Goal: Ask a question: Seek information or help from site administrators or community

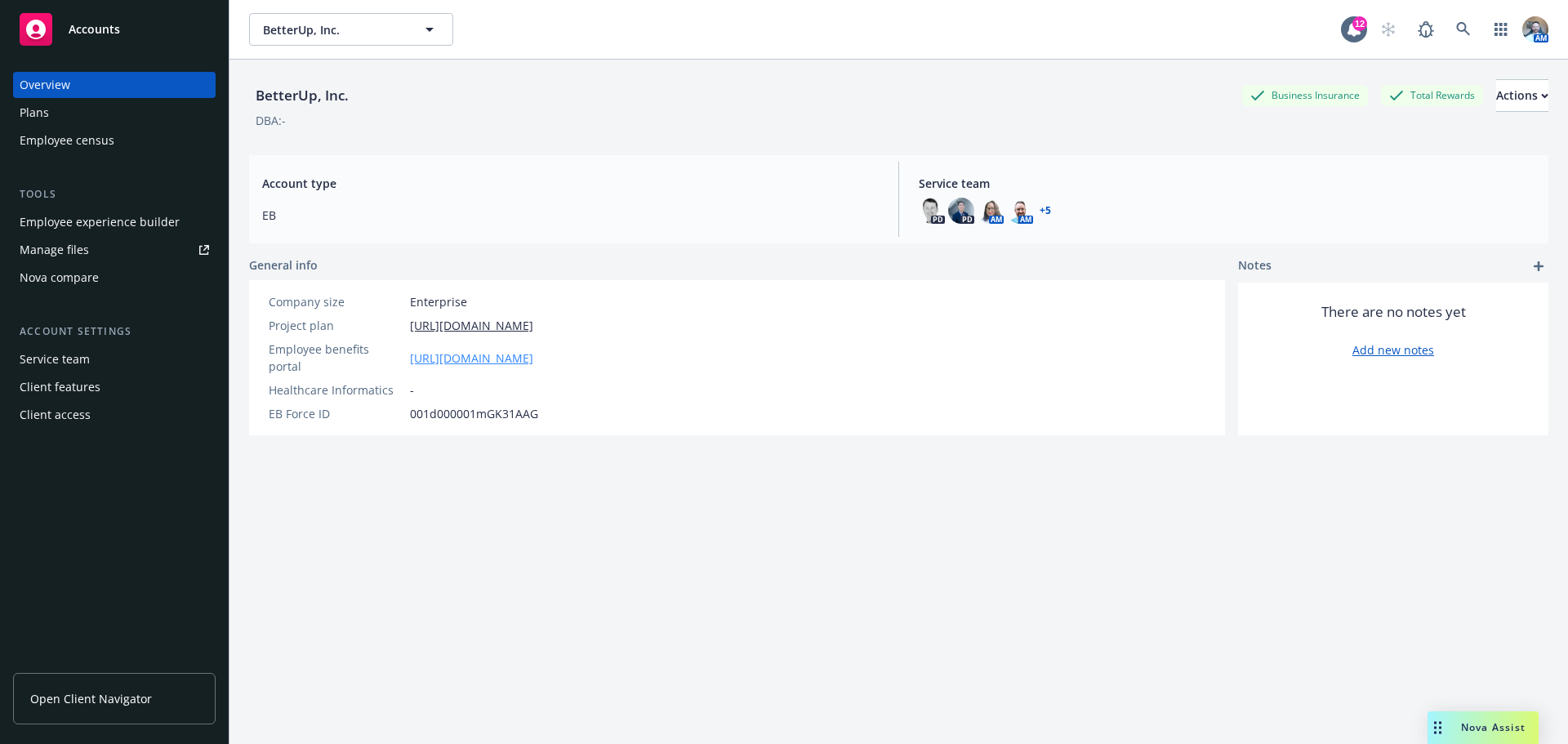
click at [506, 352] on link "[URL][DOMAIN_NAME]" at bounding box center [471, 358] width 123 height 17
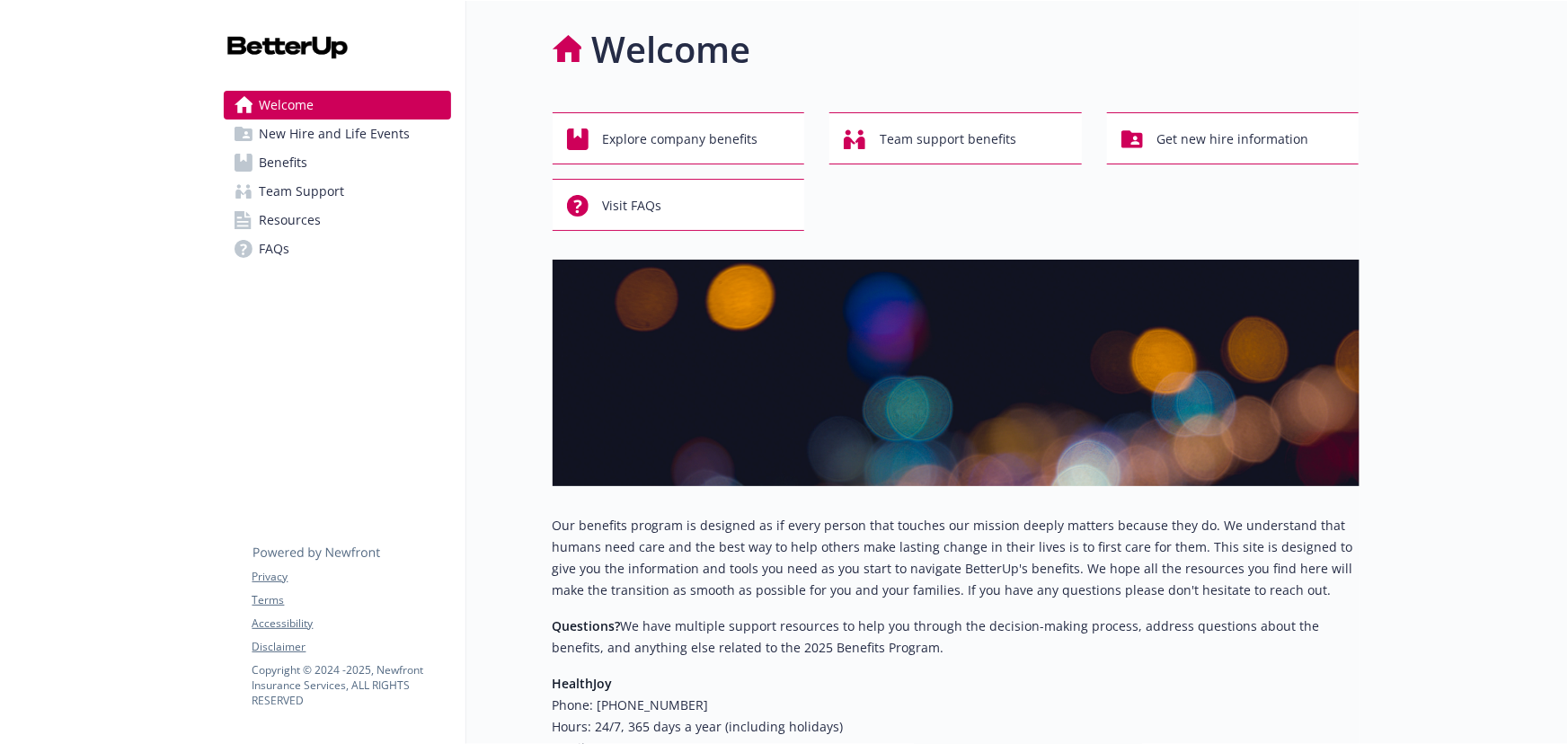
click at [309, 192] on span "Team Support" at bounding box center [303, 191] width 86 height 29
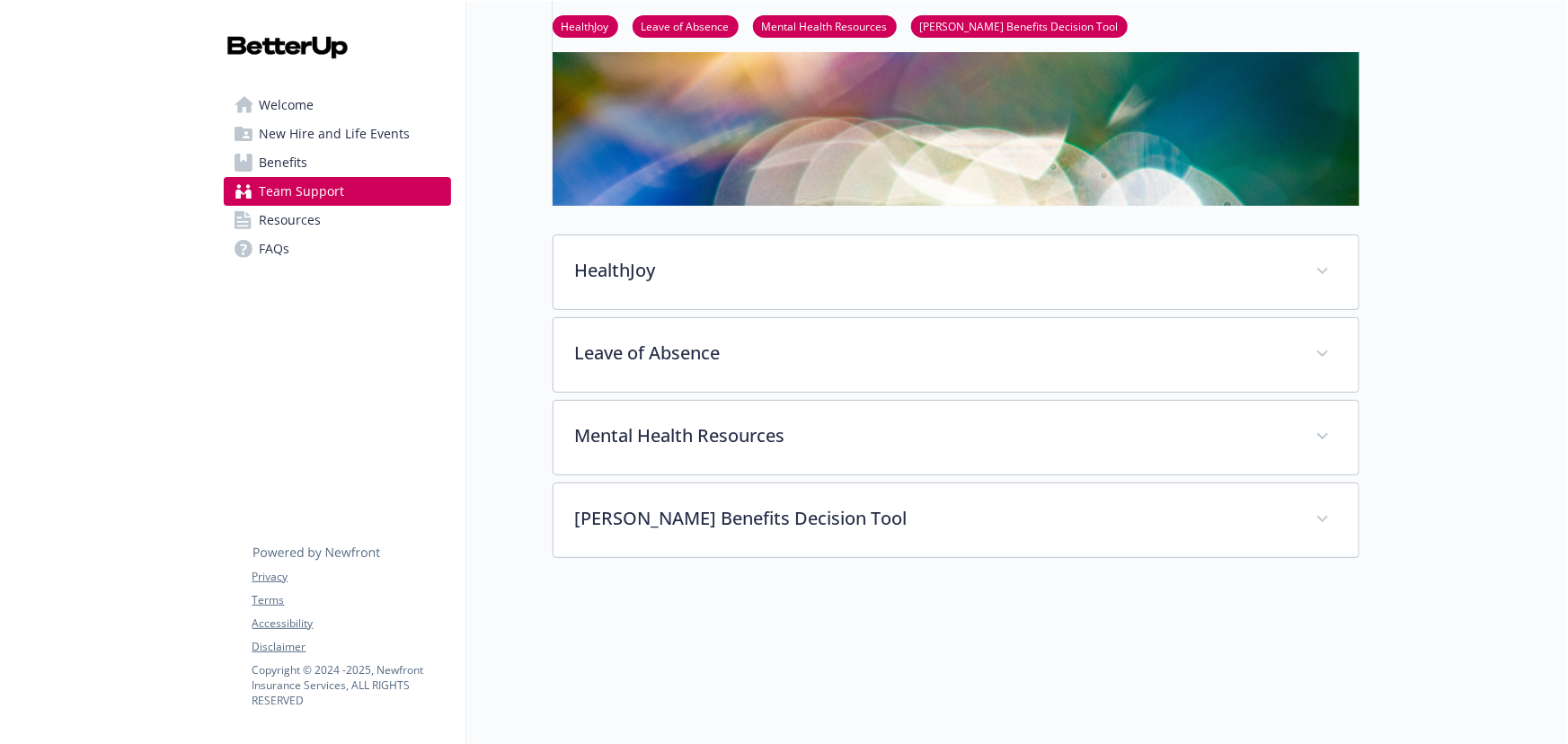
scroll to position [244, 0]
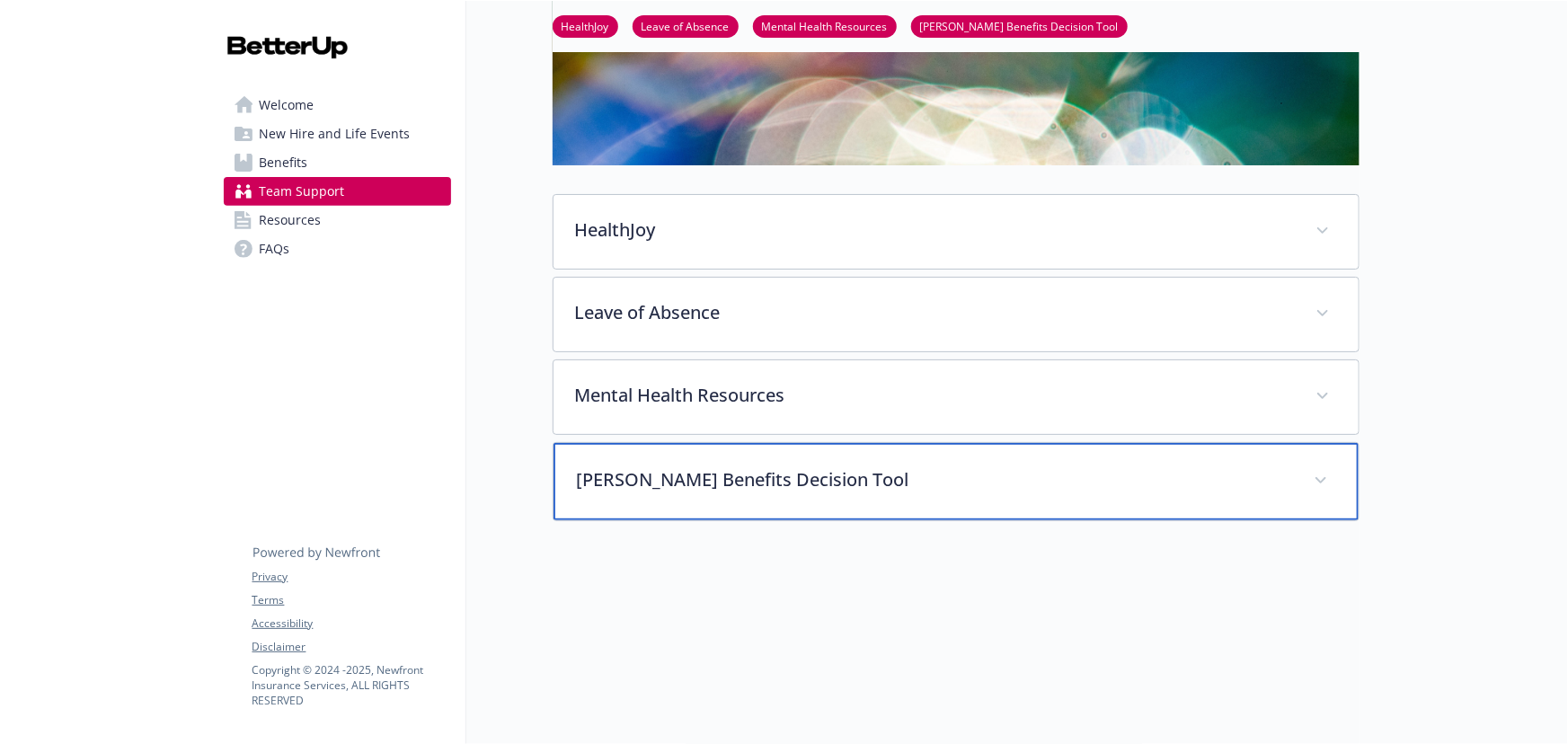
click at [786, 491] on div "HYKE Benefits Decision Tool" at bounding box center [956, 482] width 805 height 78
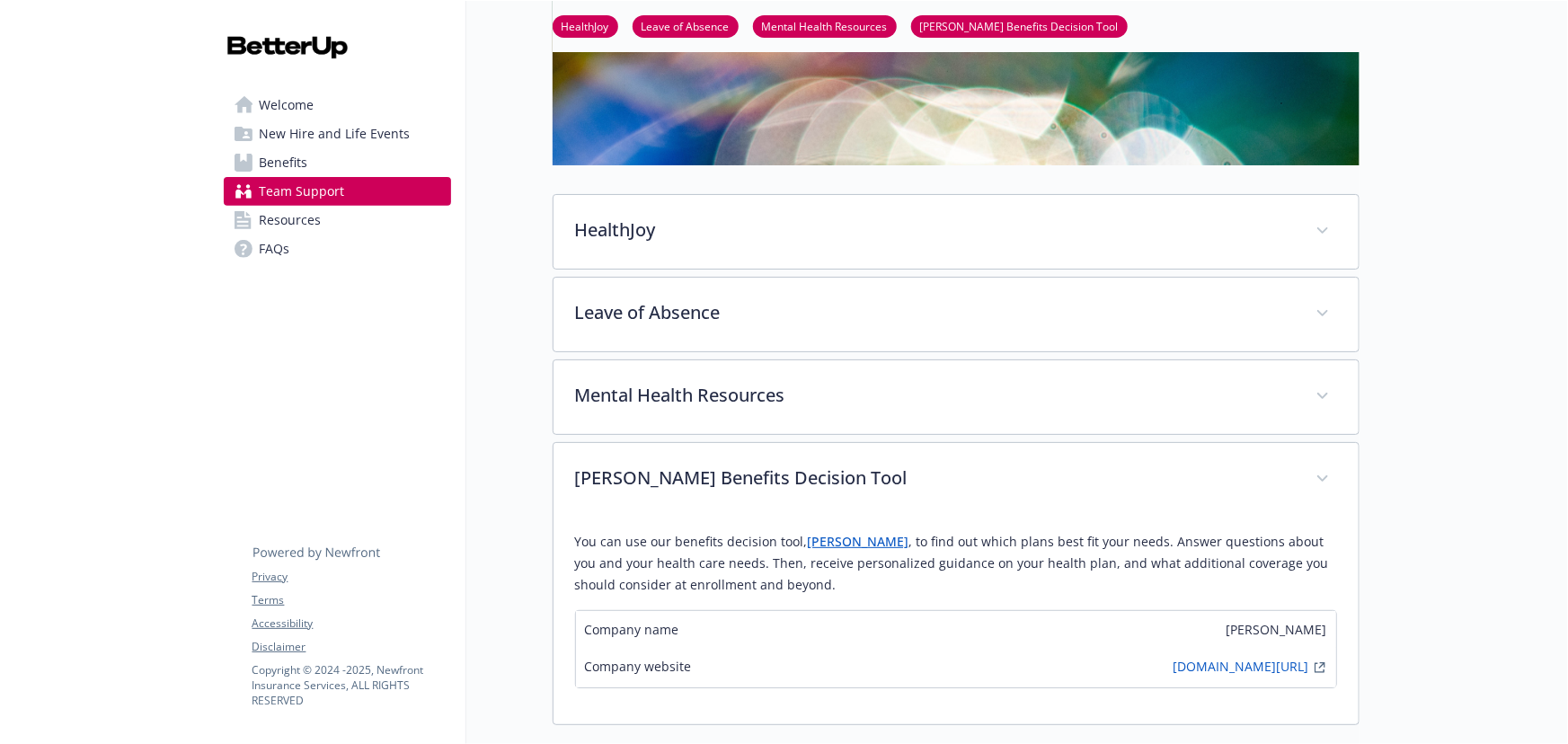
click at [812, 544] on link "HYKE" at bounding box center [858, 541] width 102 height 17
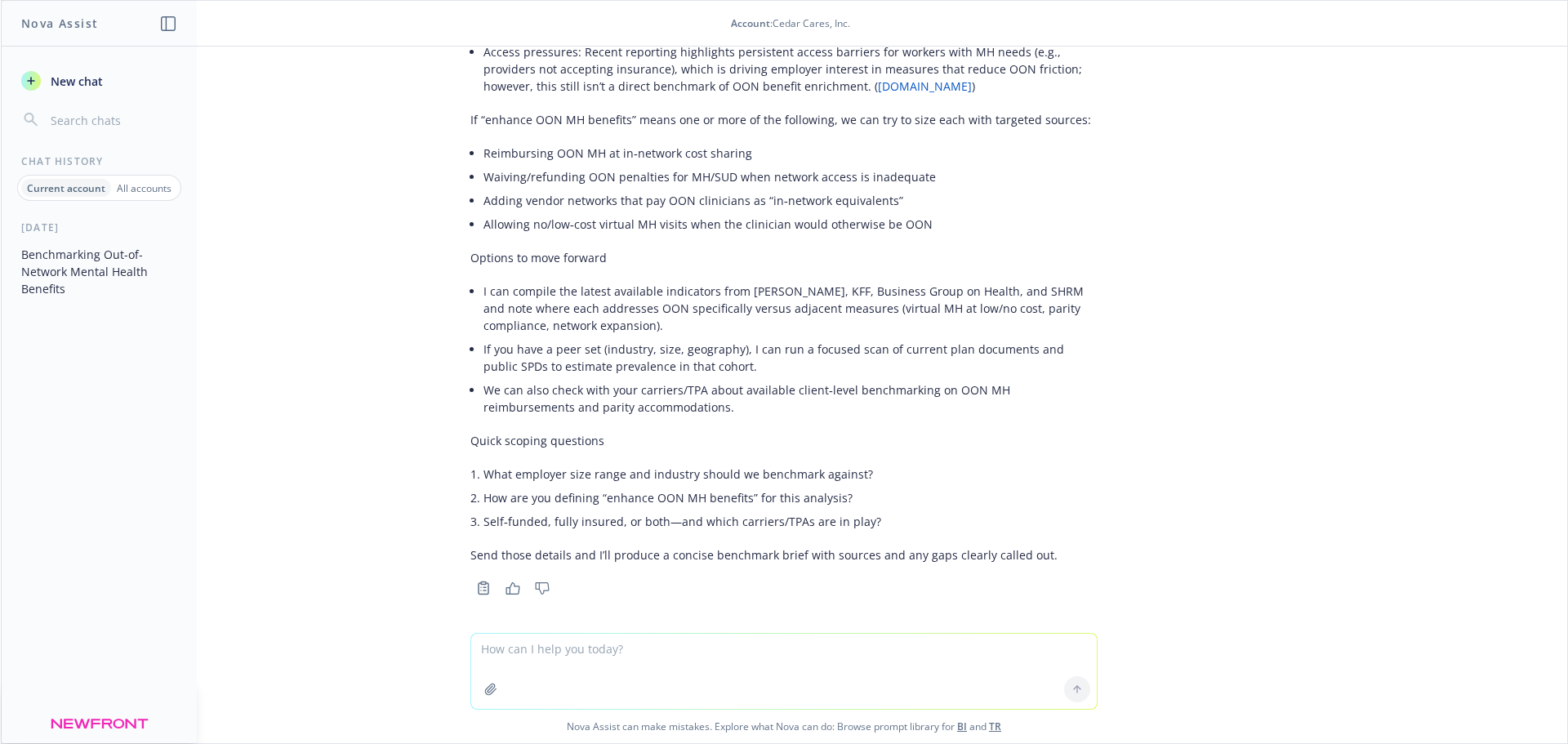
scroll to position [314, 0]
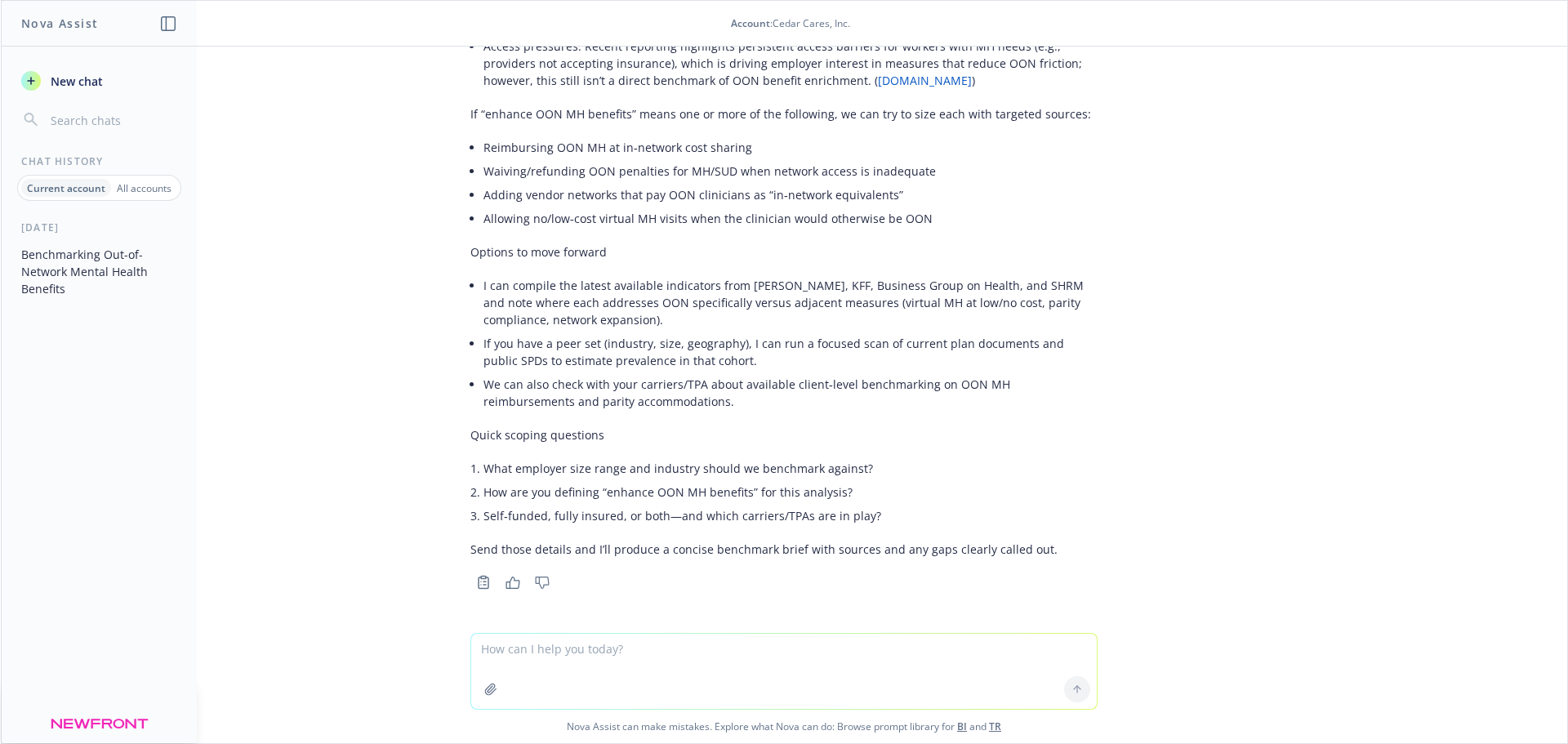
click at [552, 654] on textarea at bounding box center [784, 671] width 625 height 75
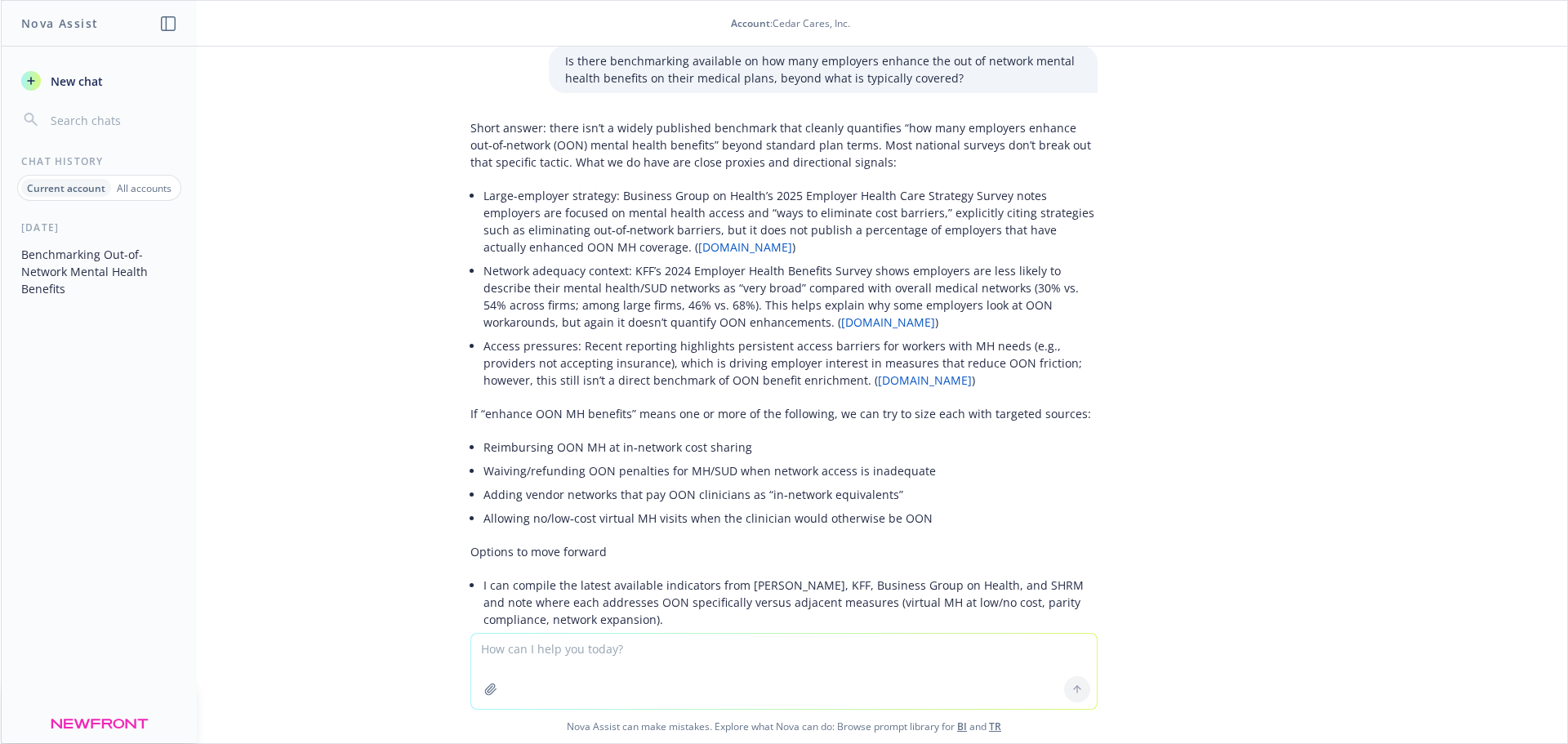
scroll to position [0, 0]
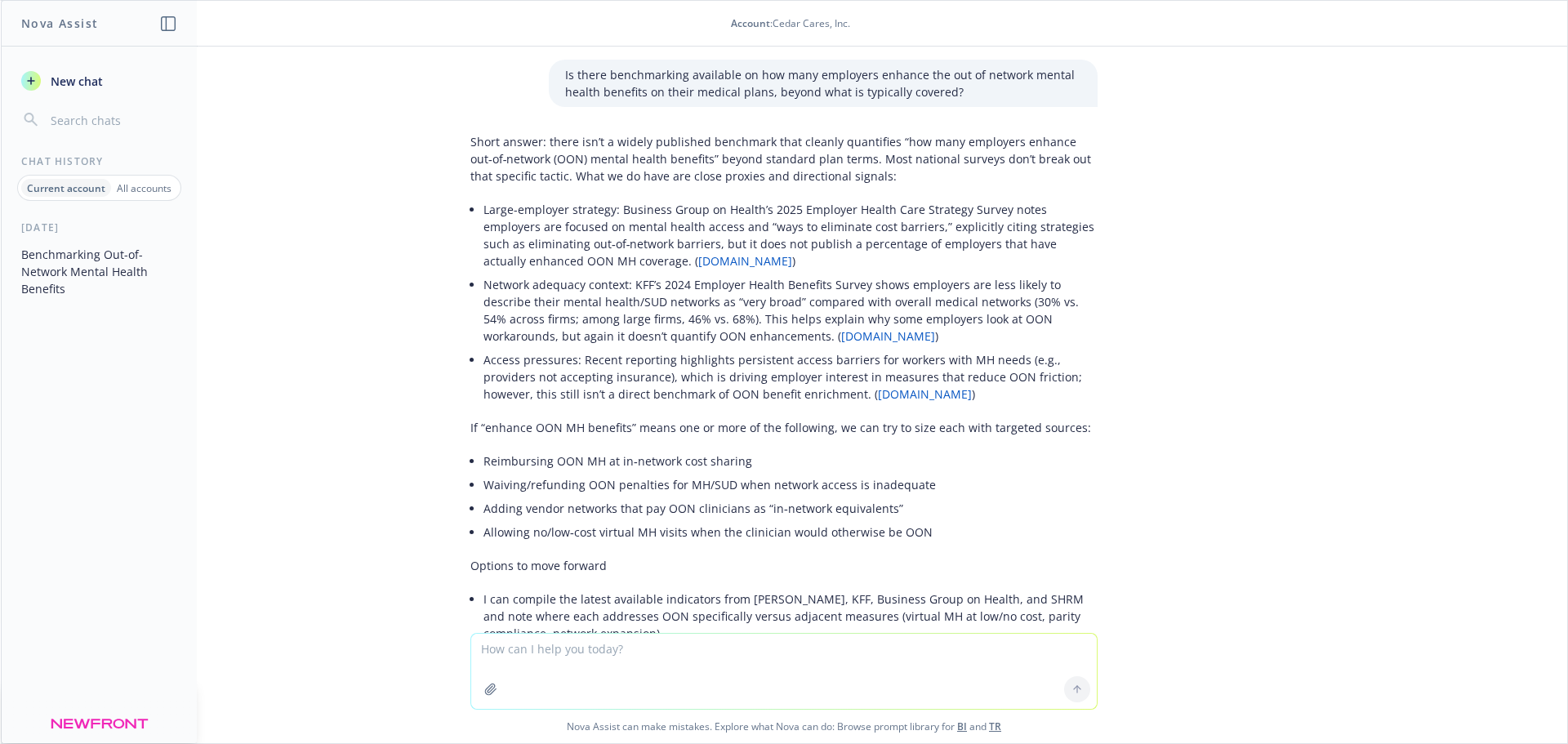
click at [705, 457] on li "Reimbursing OON MH at in‑network cost sharing" at bounding box center [790, 461] width 614 height 24
copy ul "Reimbursing OON MH at in‑network cost sharing"
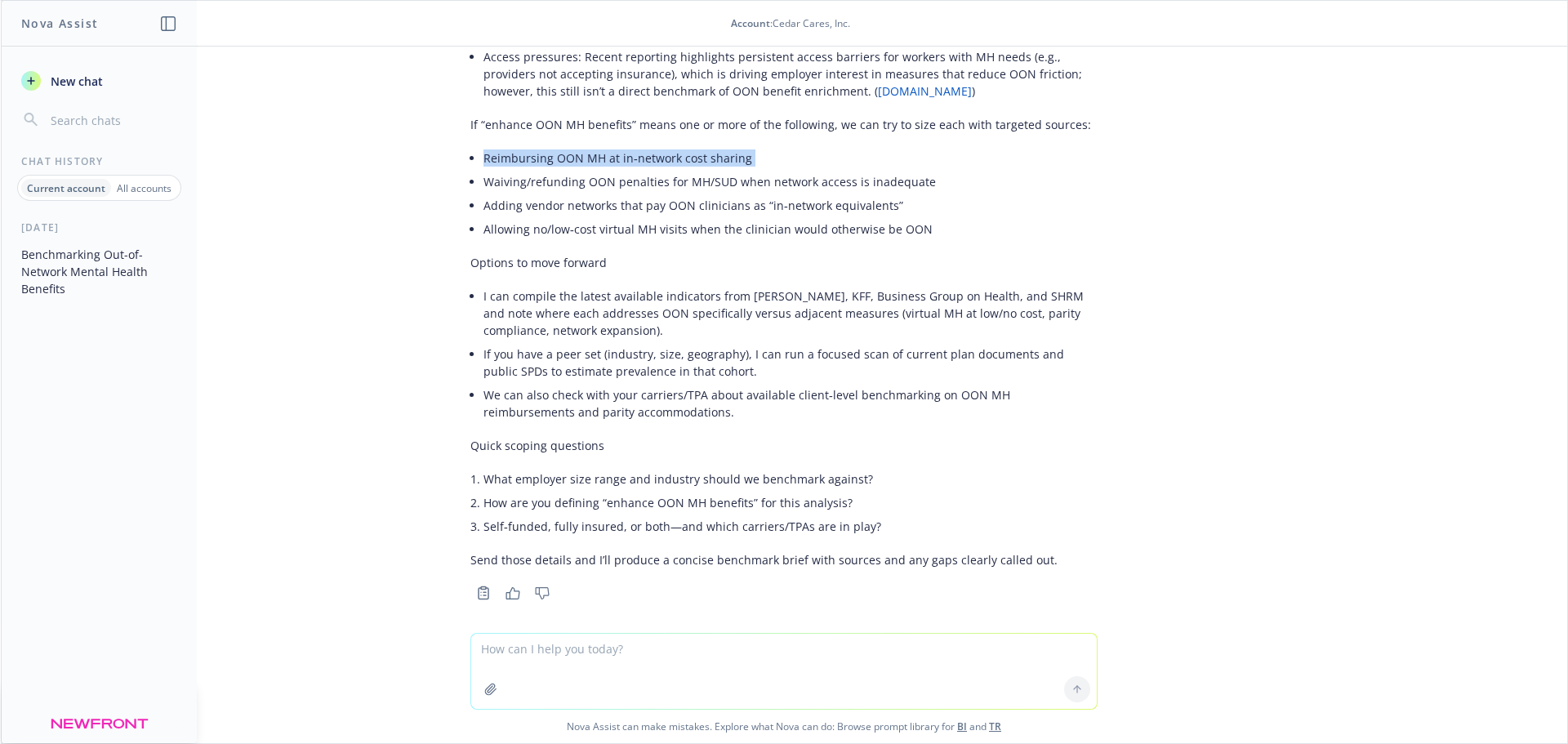
scroll to position [314, 0]
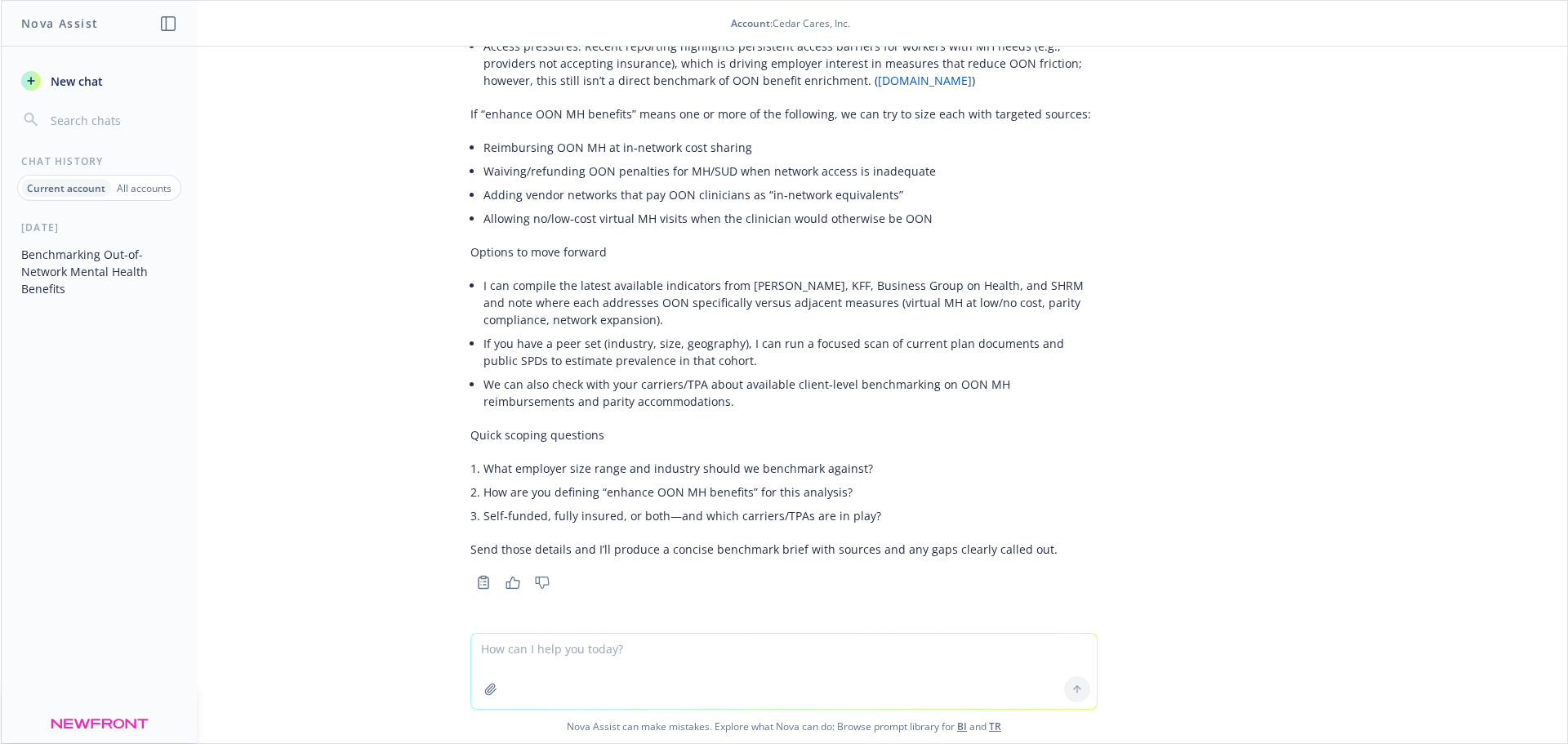
click at [641, 642] on textarea at bounding box center [784, 671] width 625 height 75
type textarea "T"
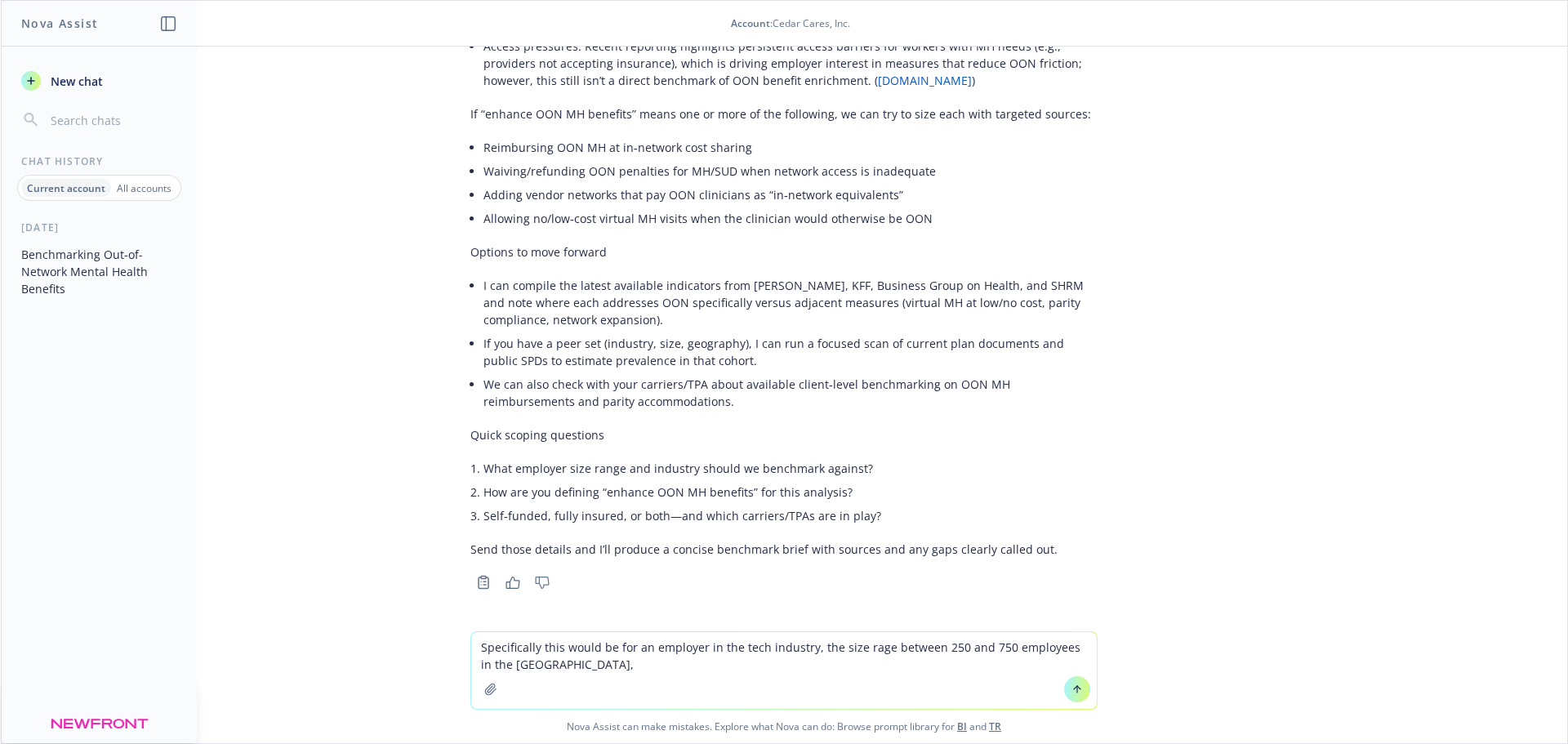
paste textarea "Reimbursing OON MH at in‑network cost sharing"
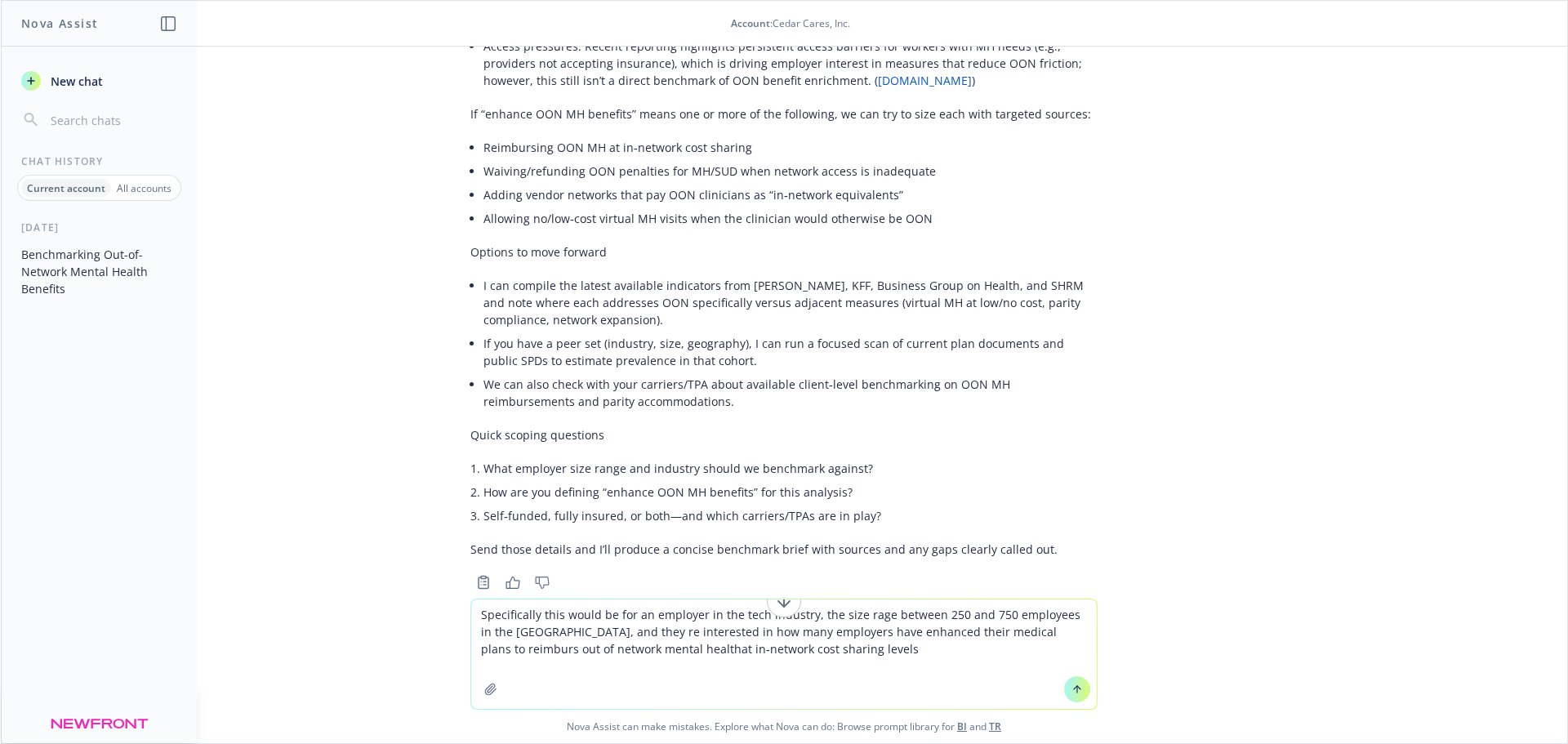
click at [598, 645] on textarea "Specifically this would be for an employer in the tech industry, the size rage …" at bounding box center [784, 653] width 625 height 110
click at [817, 663] on textarea "Specifically this would be for an employer in the tech industry, the size rage …" at bounding box center [784, 653] width 625 height 110
click at [1016, 631] on textarea "Specifically this would be for an employer in the tech industry, the size rage …" at bounding box center [784, 653] width 625 height 110
click at [877, 651] on textarea "Specifically this would be for an employer in the tech industry, the size rage …" at bounding box center [784, 653] width 625 height 110
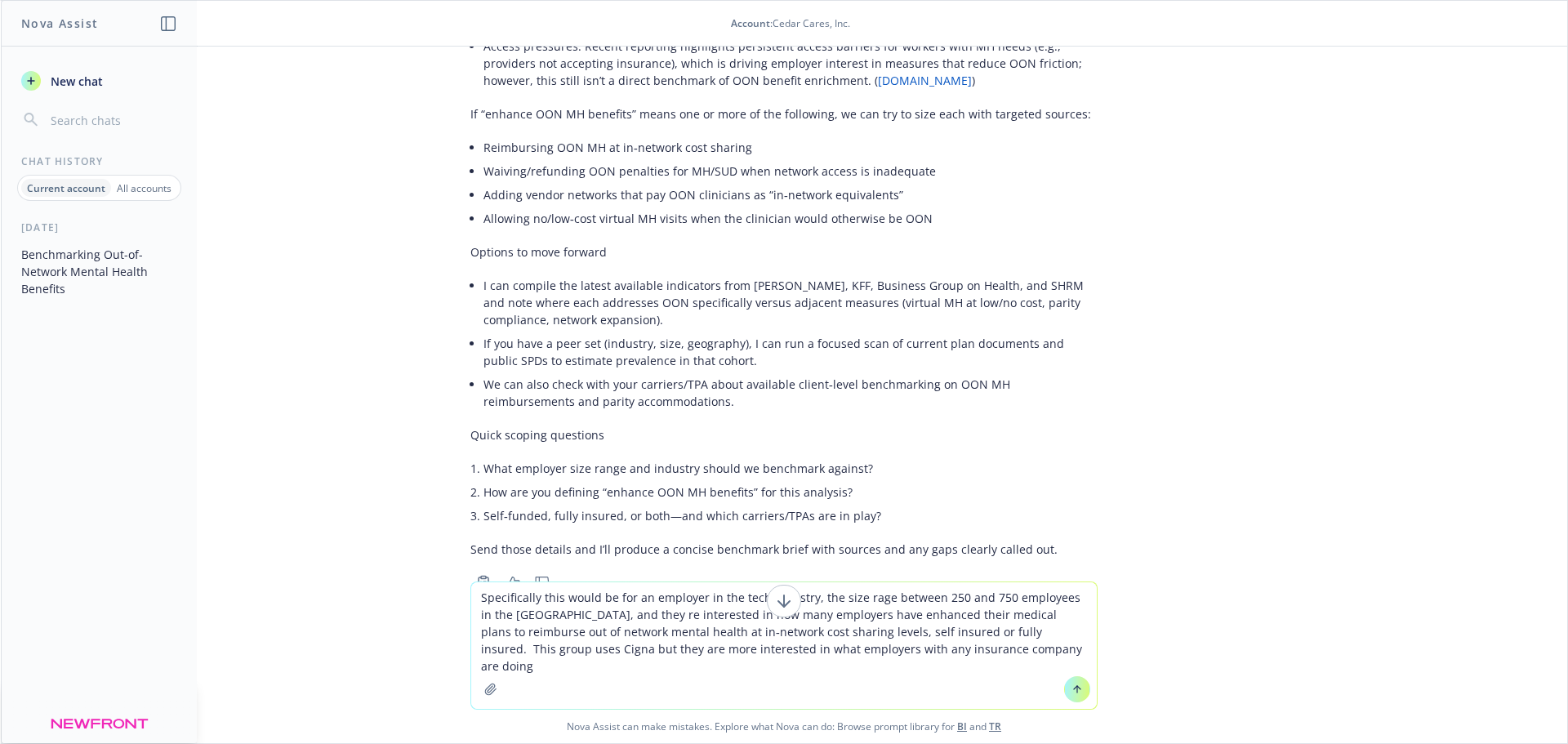
type textarea "Specifically this would be for an employer in the tech industry, the size rage …"
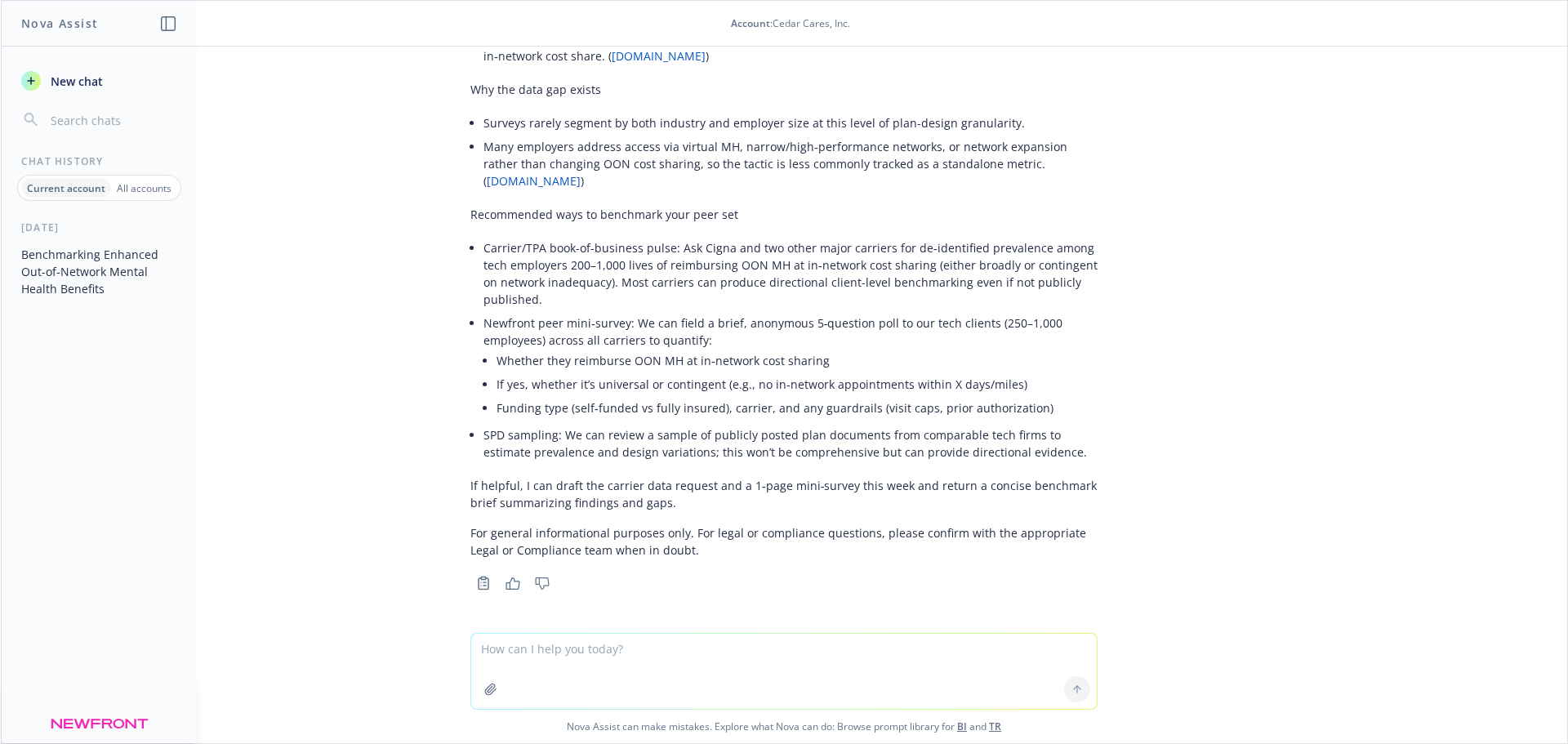
scroll to position [1196, 0]
